Goal: Check status

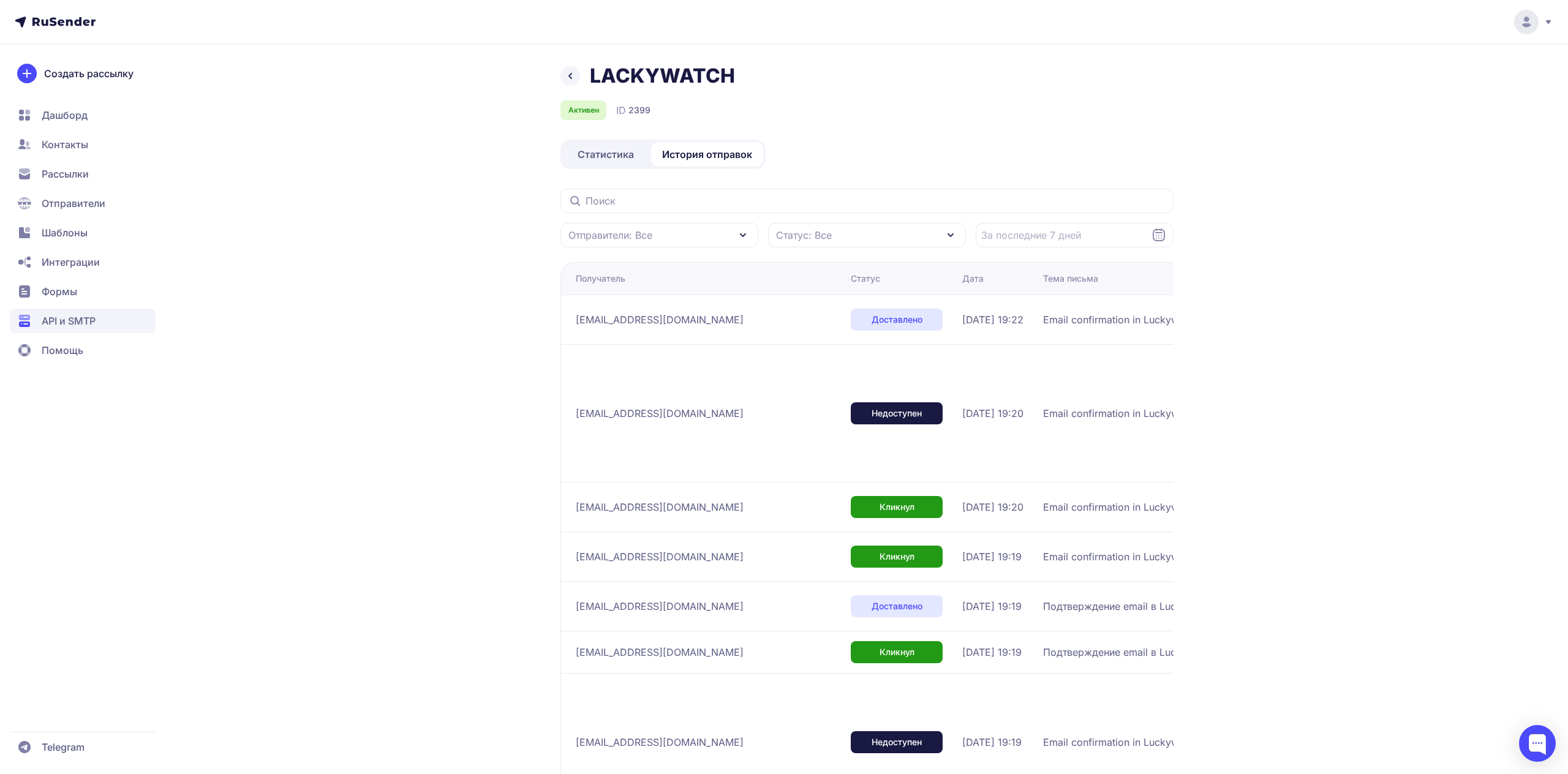
click at [600, 149] on span "Статистика" at bounding box center [605, 154] width 56 height 14
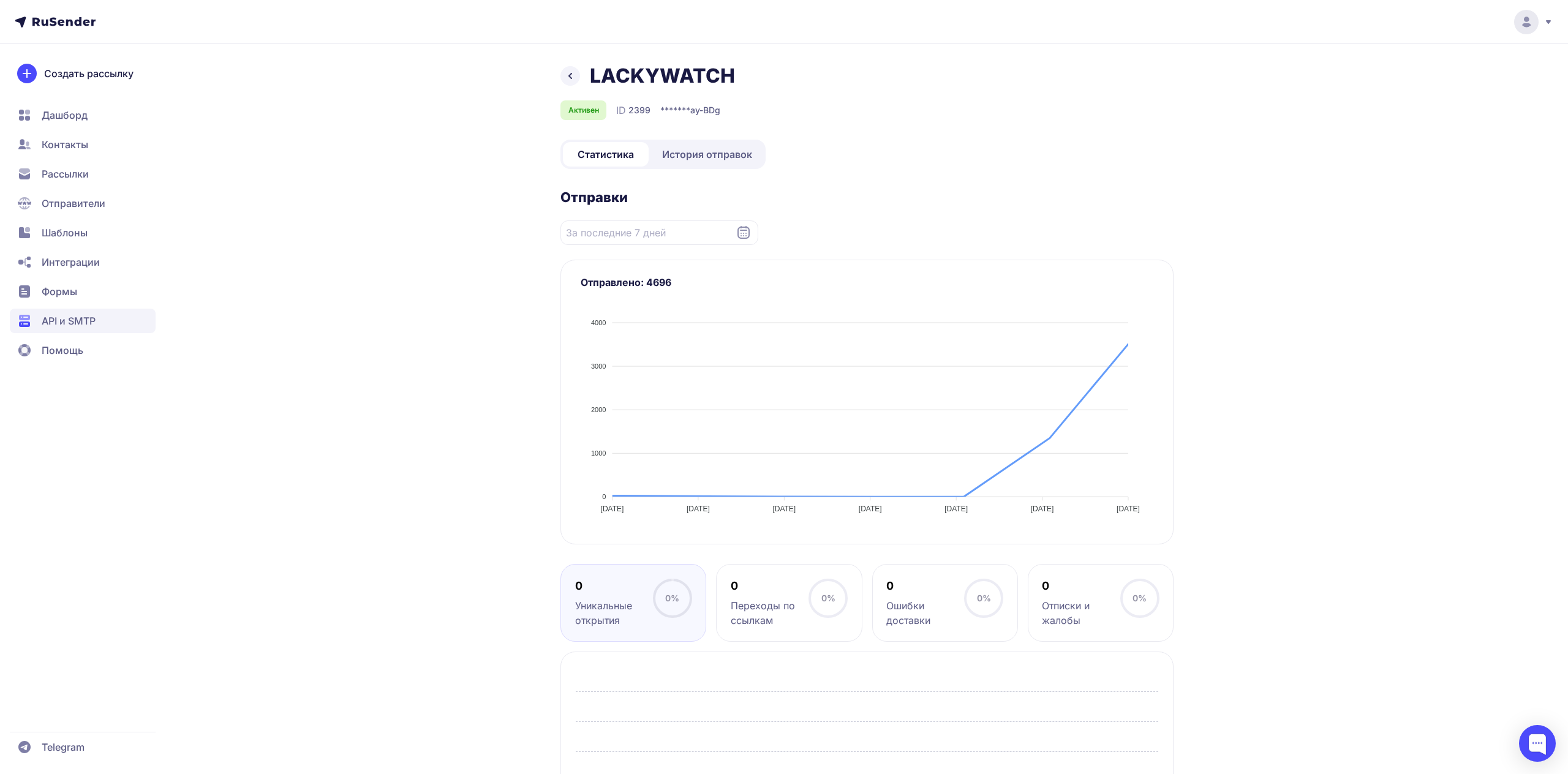
click at [421, 268] on div "LACKYWATCH Активен ID 2399 ******* ay-BDg Статистика История отправок Отправки …" at bounding box center [784, 501] width 882 height 875
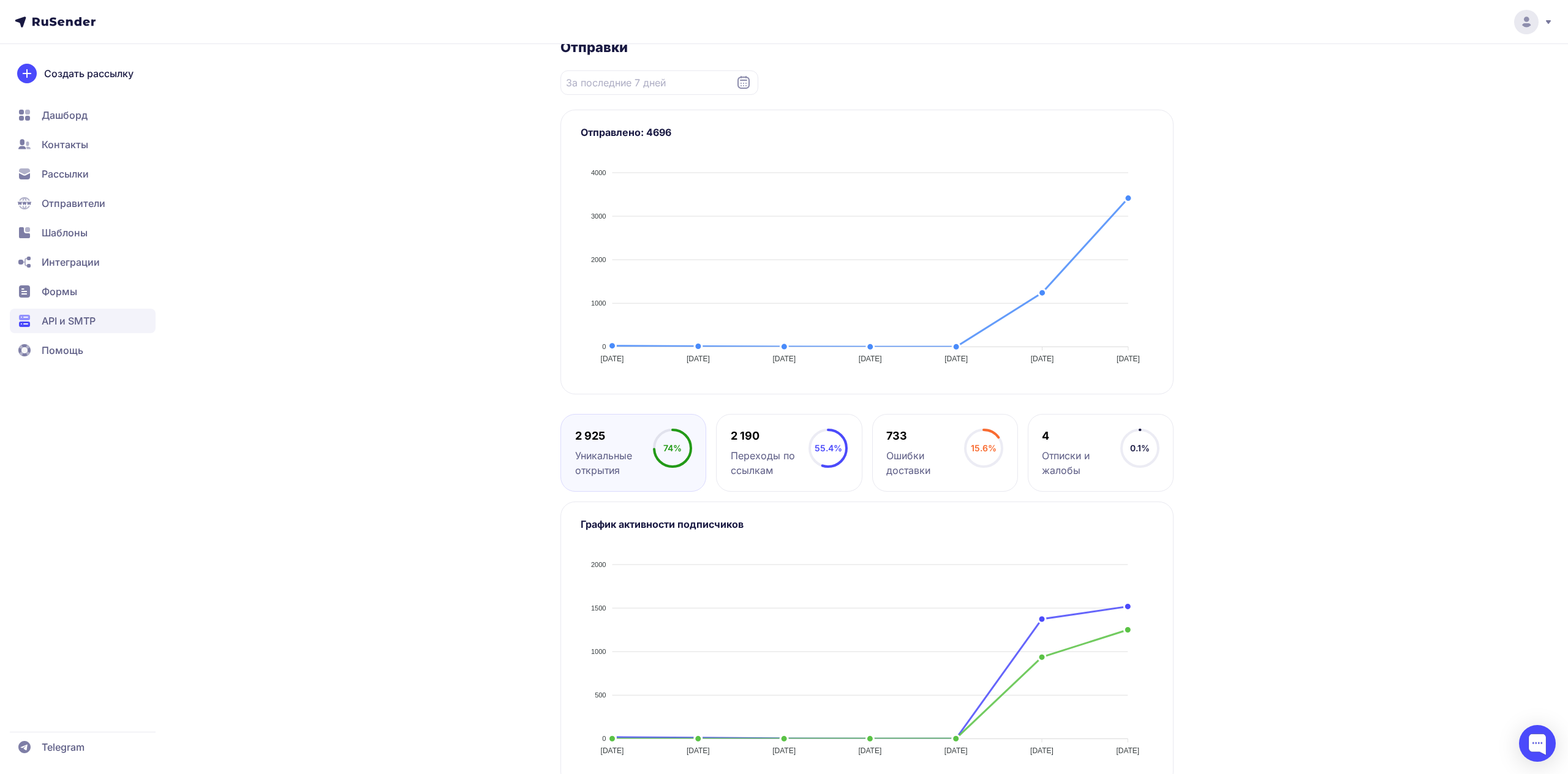
scroll to position [177, 0]
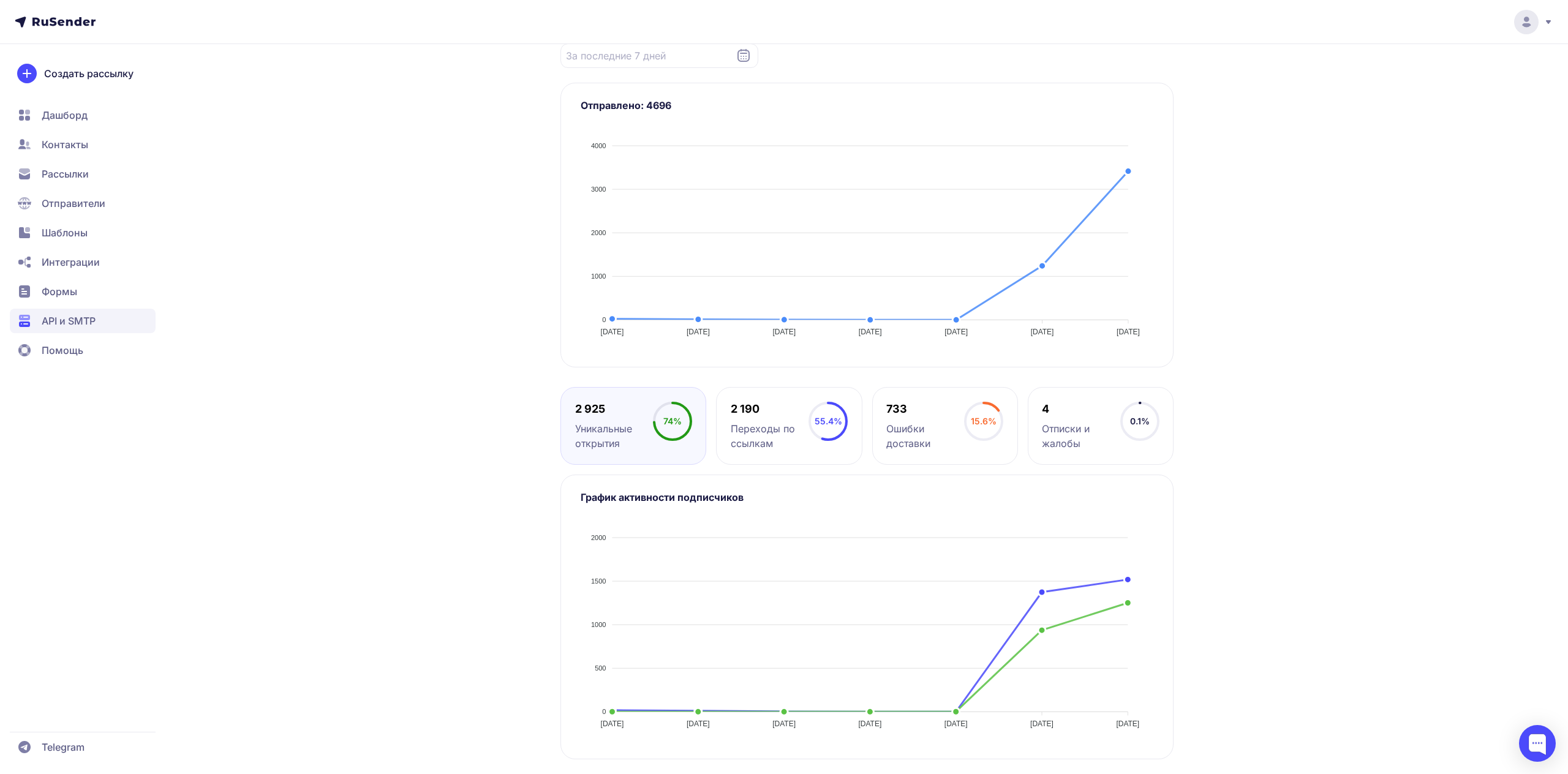
click at [427, 469] on div "LACKYWATCH Активен ID 2399 ******* ay-BDg Статистика История отправок Отправки …" at bounding box center [784, 330] width 882 height 887
